Goal: Task Accomplishment & Management: Complete application form

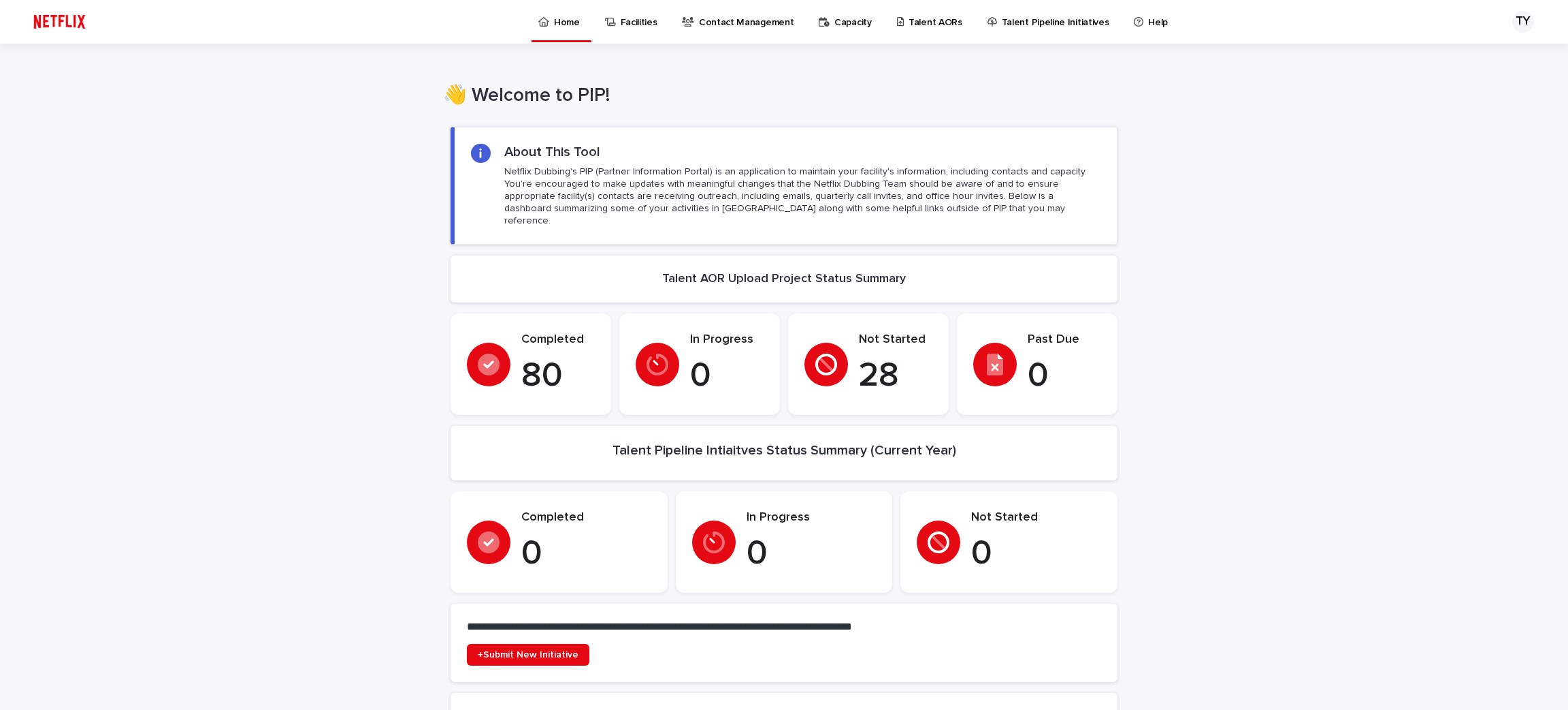
click at [925, 18] on p "Talent AORs" at bounding box center [935, 15] width 54 height 29
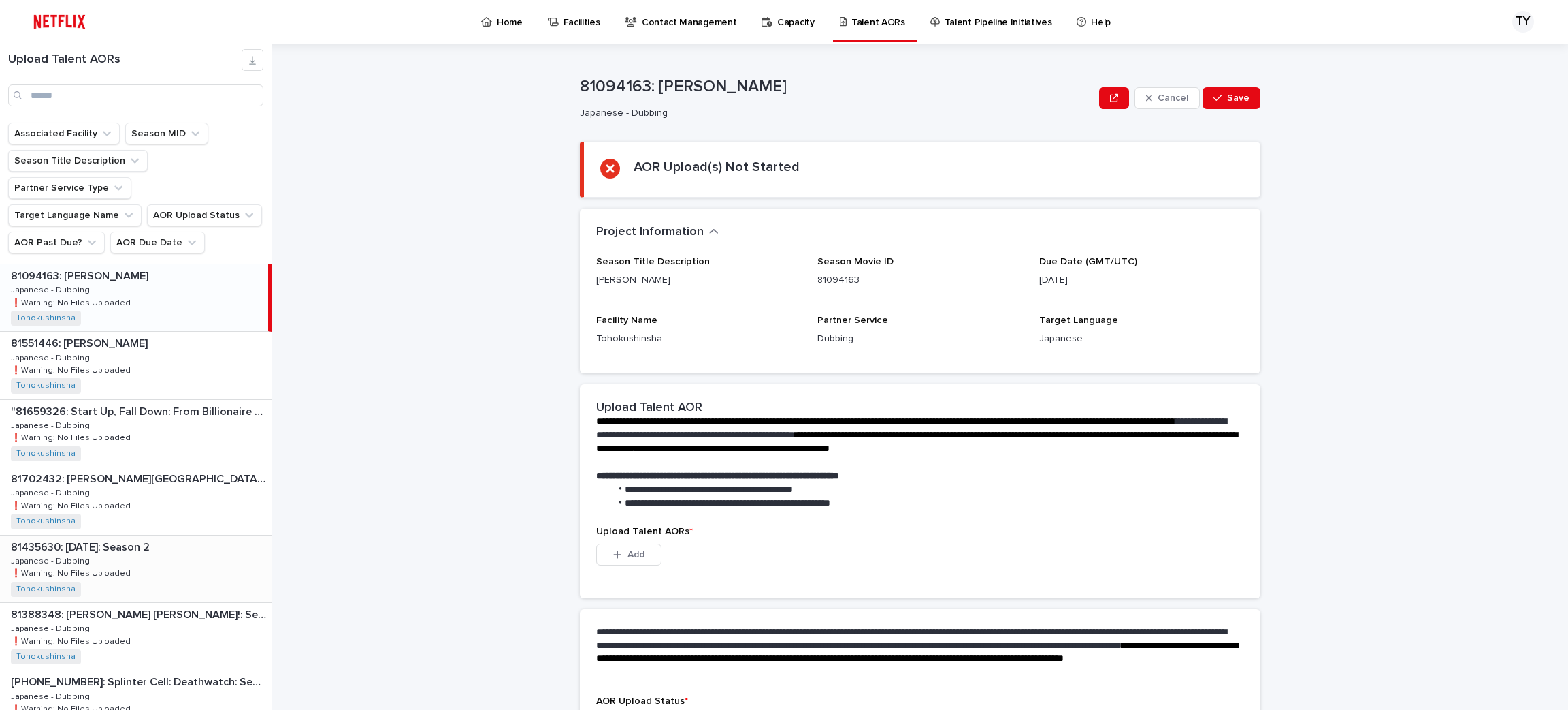
click at [168, 536] on div "81435630: [DATE]: Season 2 81435630: [DATE]: Season 2 Japanese - Dubbing Japane…" at bounding box center [135, 569] width 271 height 67
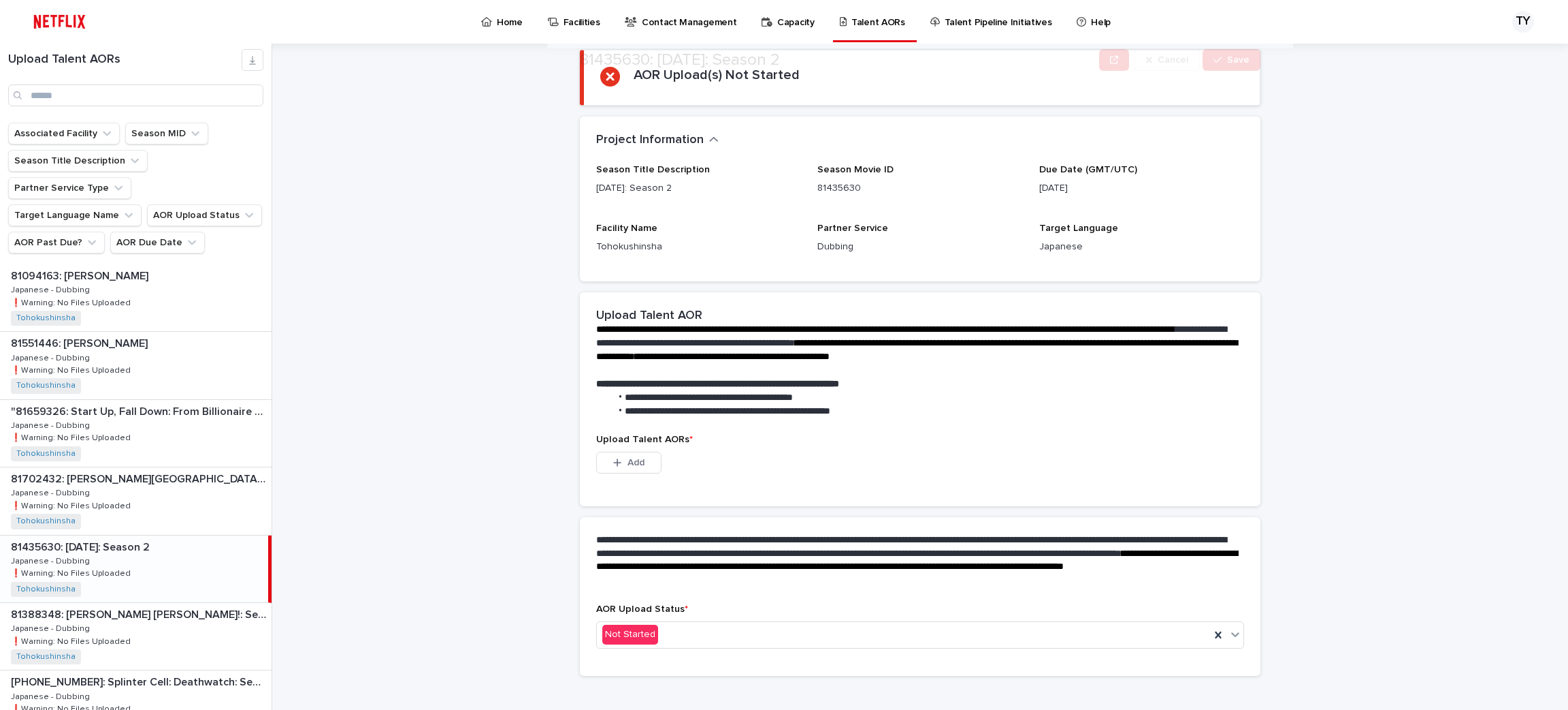
scroll to position [106, 0]
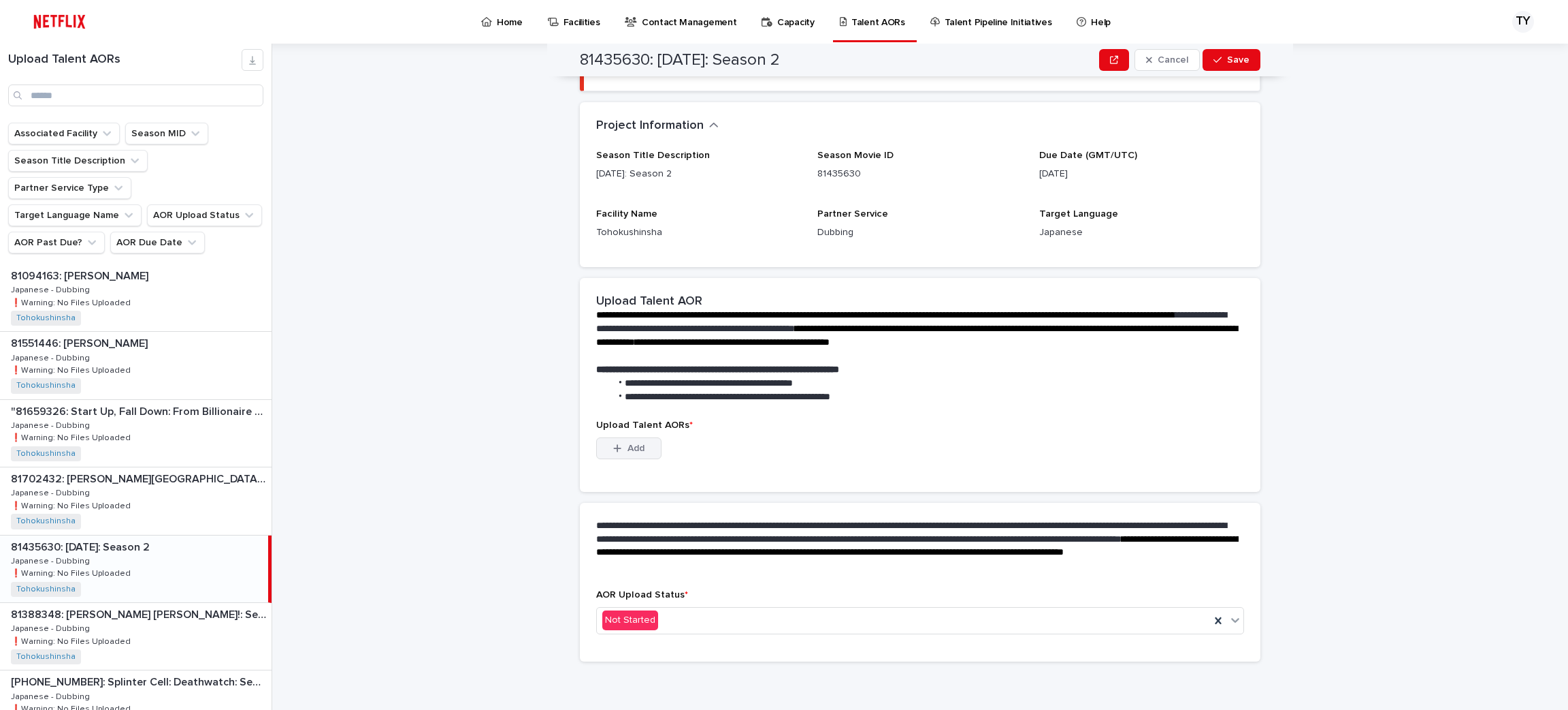
click at [601, 439] on button "Add" at bounding box center [629, 449] width 65 height 22
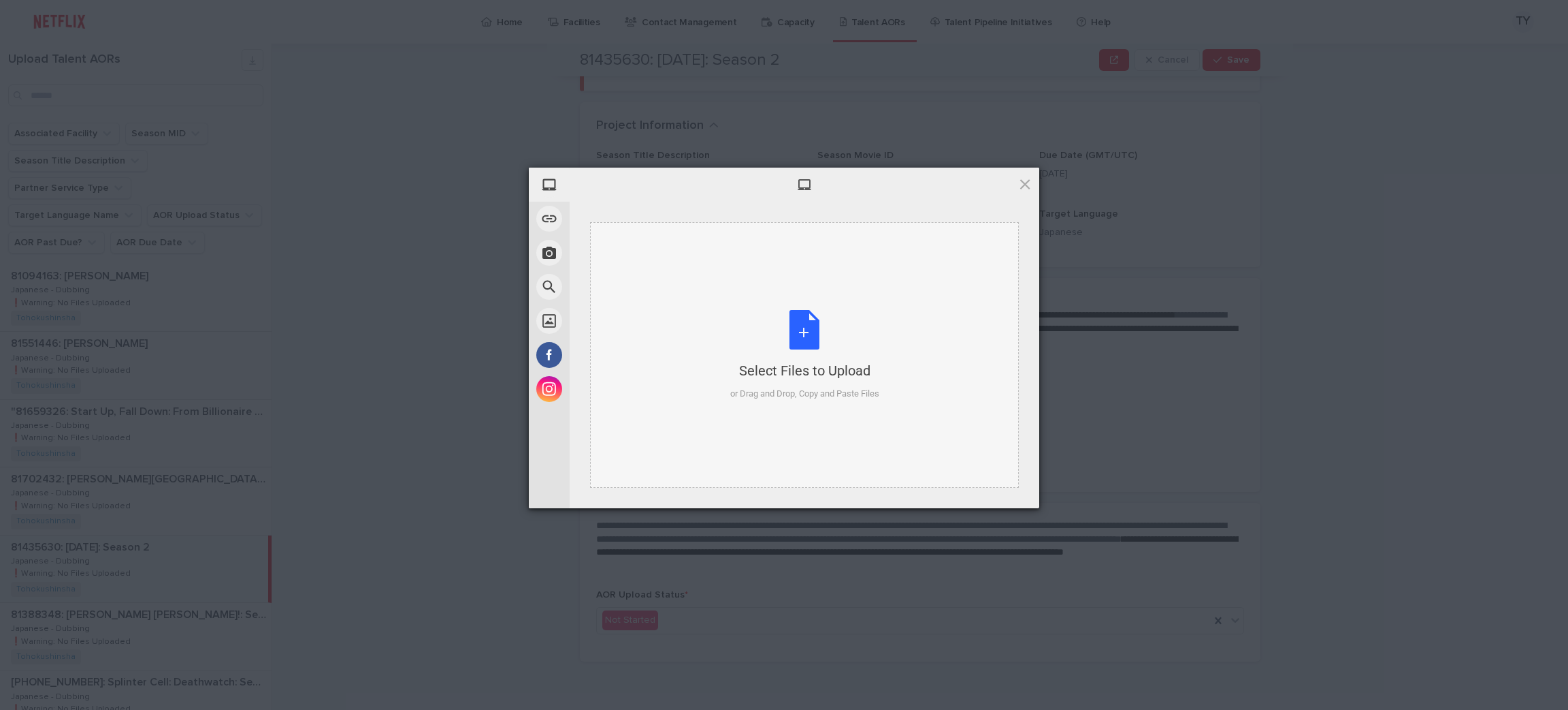
click at [867, 313] on div "Select Files to Upload or Drag and Drop, Copy and Paste Files" at bounding box center [805, 355] width 149 height 91
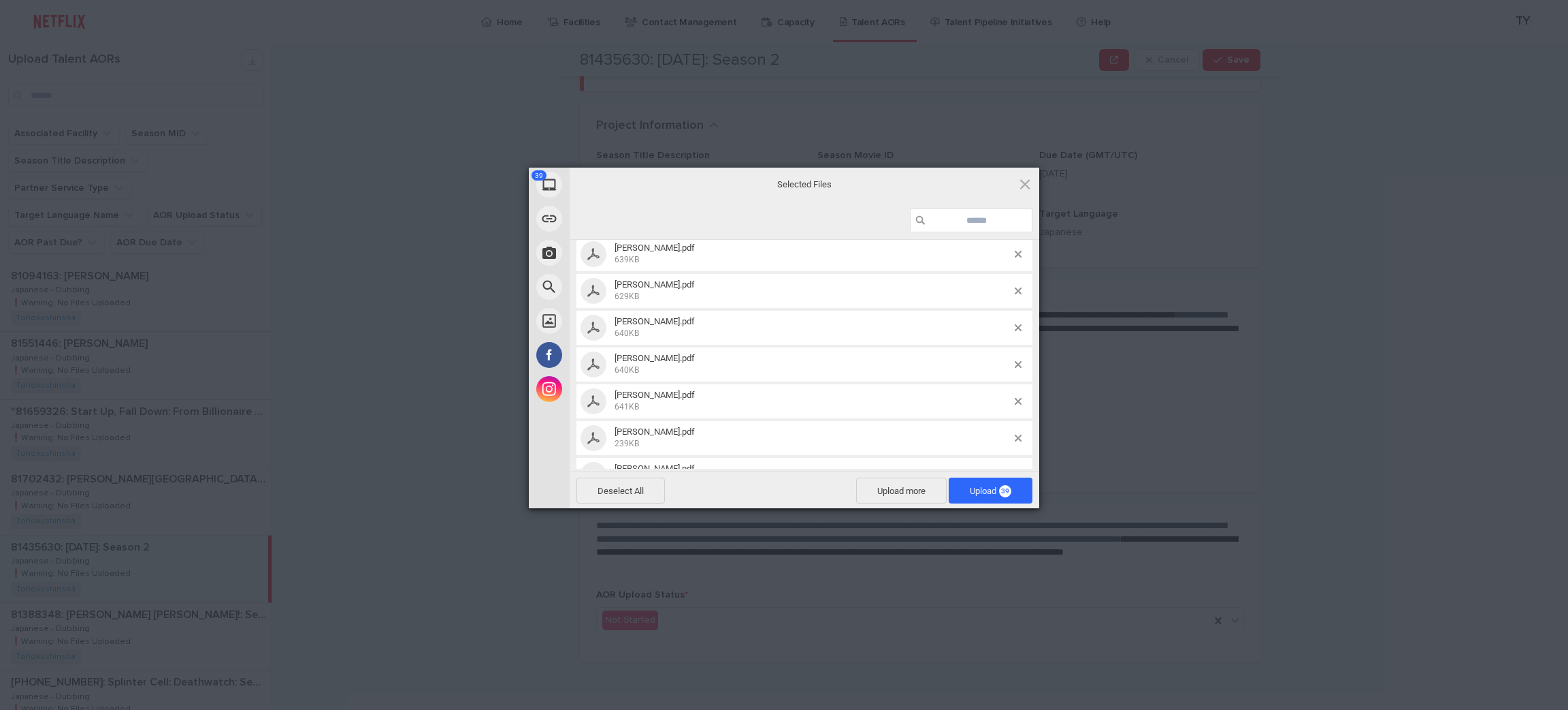
scroll to position [1246, 0]
click at [979, 498] on span "Upload 39" at bounding box center [991, 490] width 83 height 26
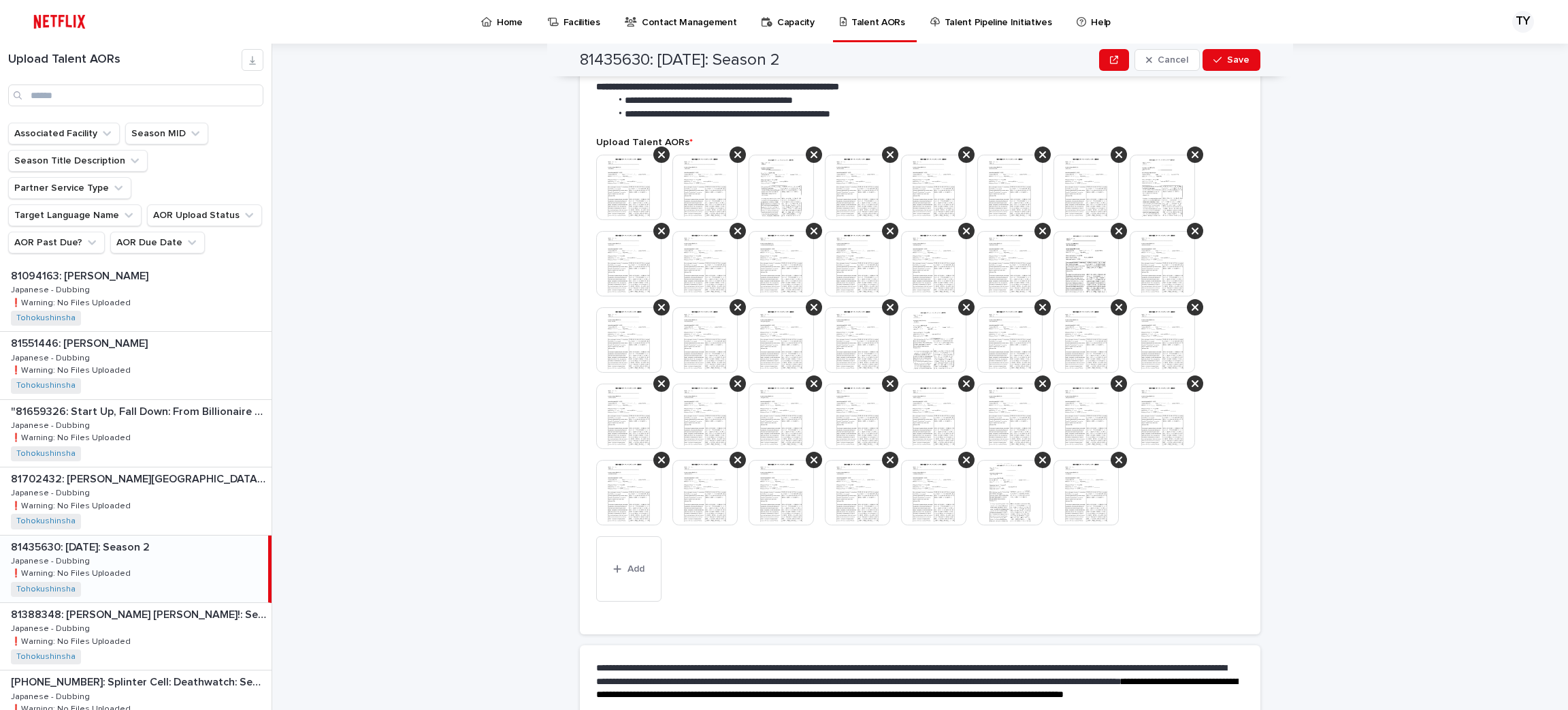
scroll to position [464, 0]
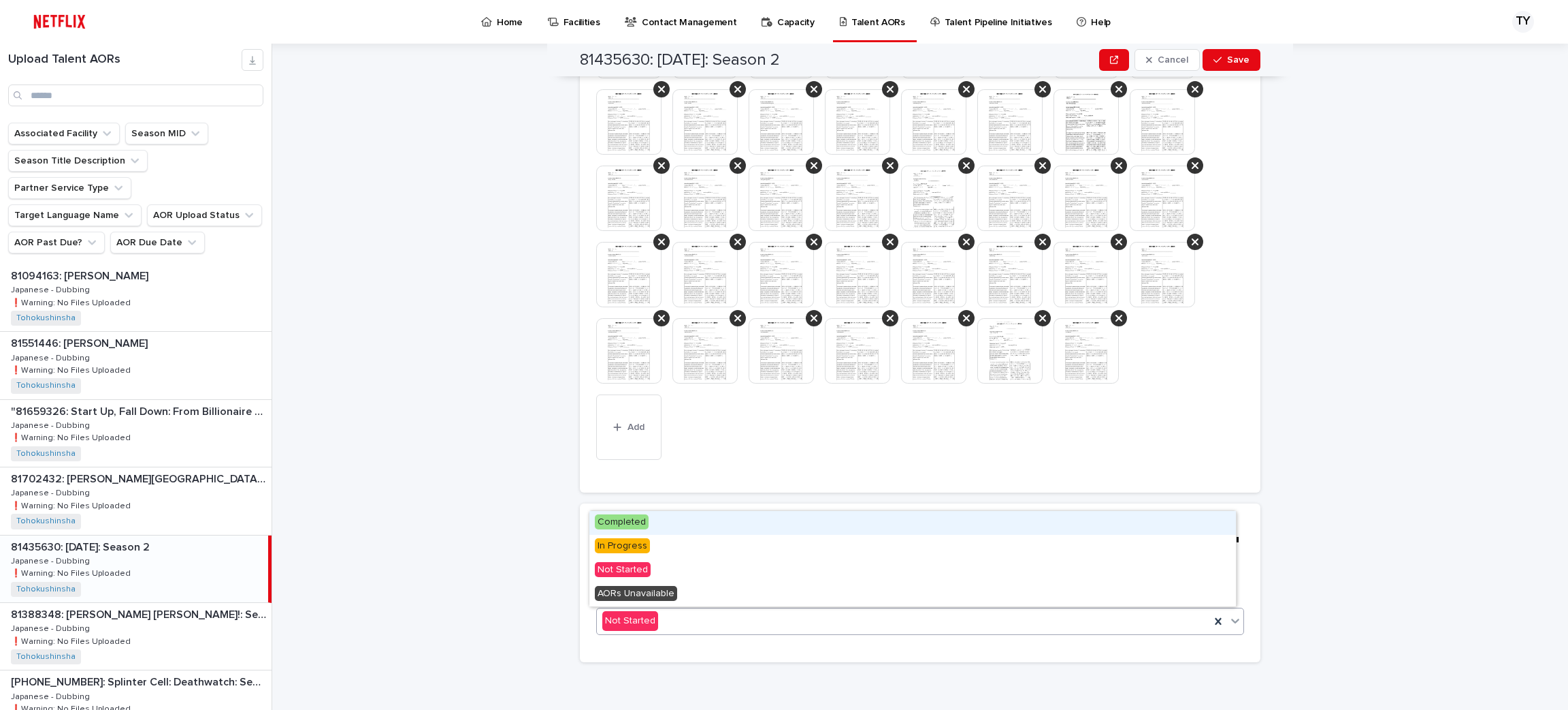
click at [673, 620] on div "Not Started" at bounding box center [904, 620] width 613 height 23
click at [689, 528] on div "Completed" at bounding box center [913, 523] width 647 height 24
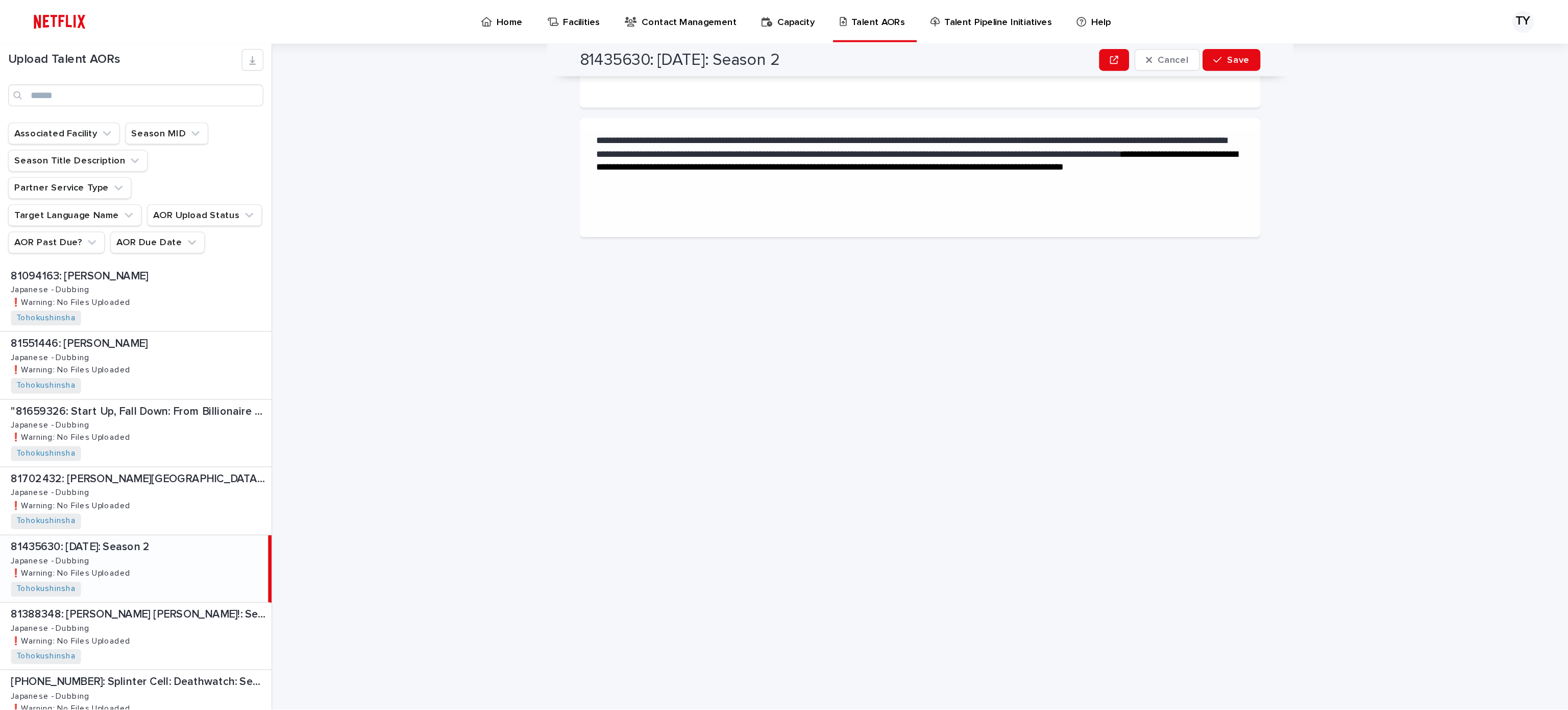
scroll to position [0, 0]
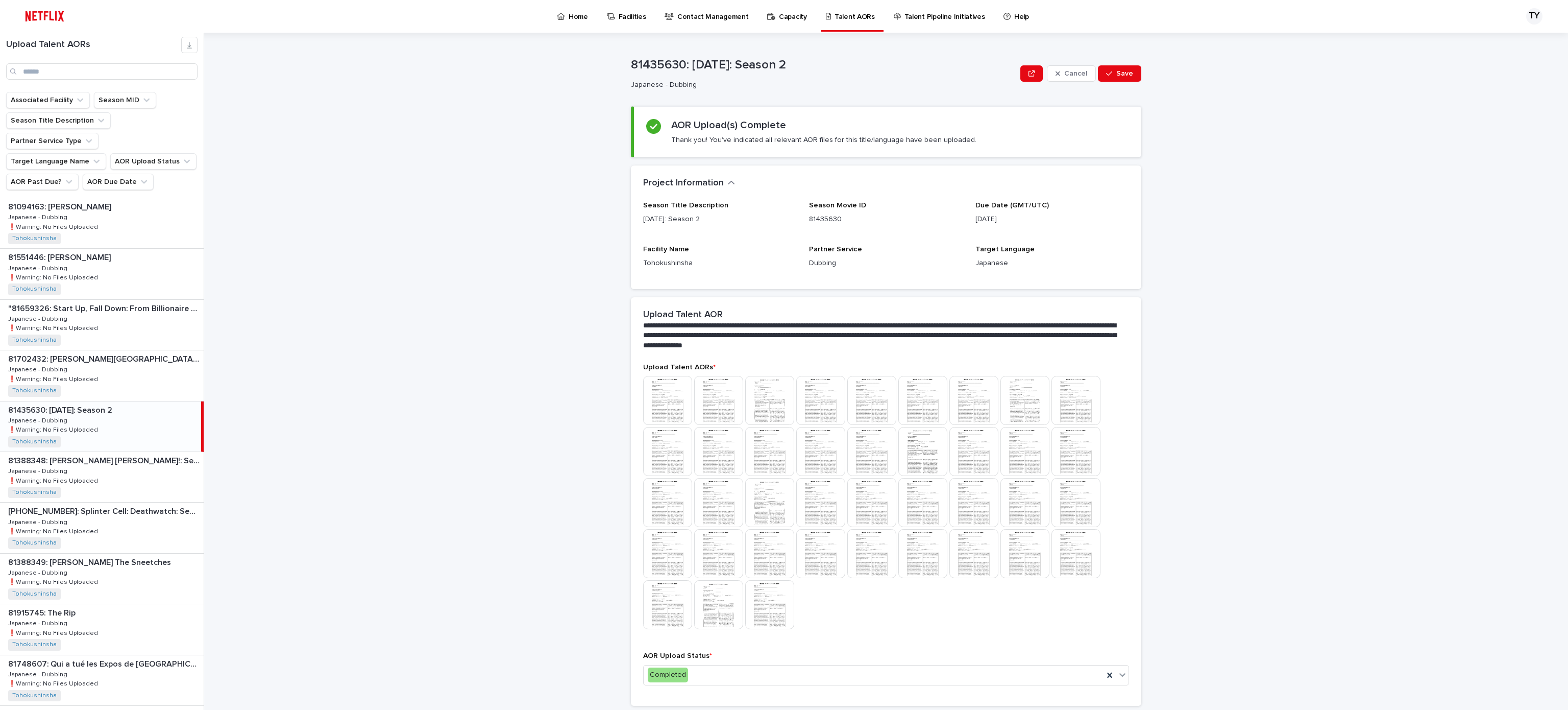
drag, startPoint x: 1010, startPoint y: 6, endPoint x: 1188, endPoint y: 311, distance: 353.1
click at [1175, 311] on div "**********" at bounding box center [892, 371] width 1352 height 677
click at [1116, 76] on span "Save" at bounding box center [1124, 74] width 17 height 7
